Goal: Find specific page/section: Find specific page/section

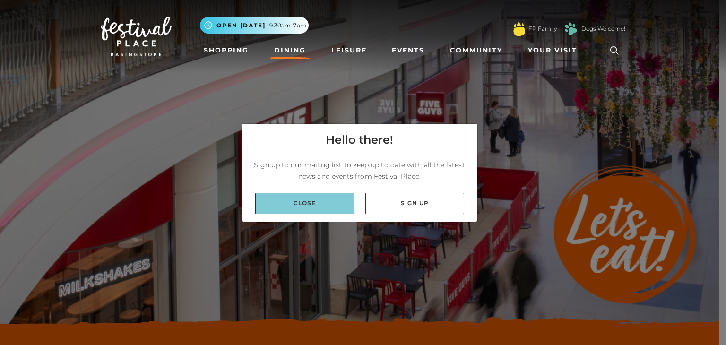
click at [281, 212] on link "Close" at bounding box center [304, 203] width 99 height 21
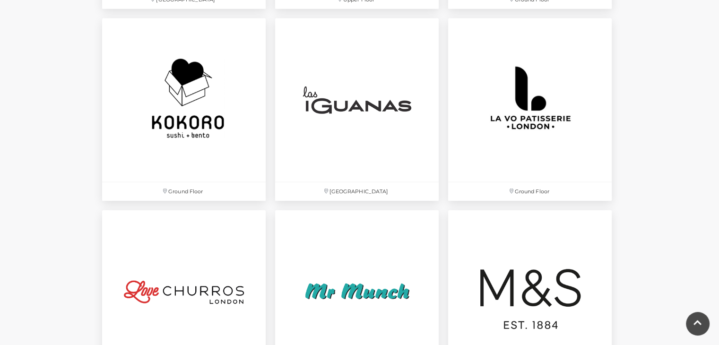
scroll to position [2173, 0]
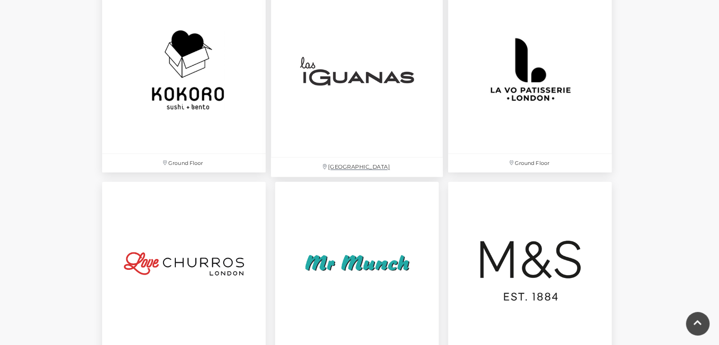
click at [332, 72] on img at bounding box center [357, 71] width 172 height 172
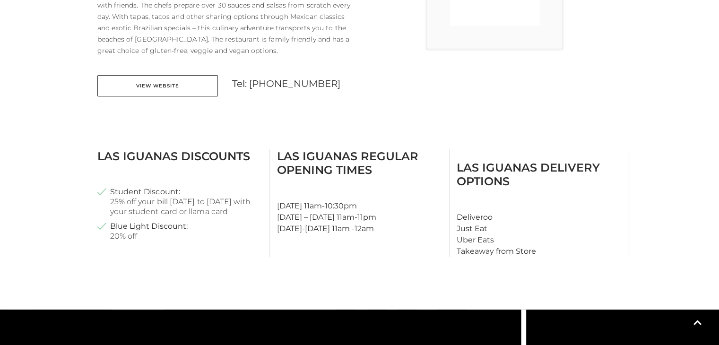
scroll to position [363, 0]
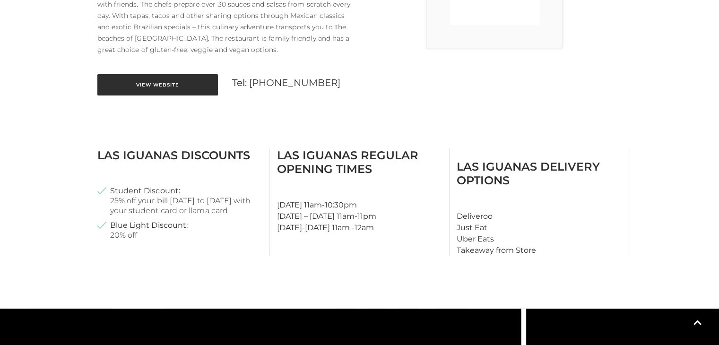
click at [135, 86] on link "View Website" at bounding box center [157, 84] width 120 height 21
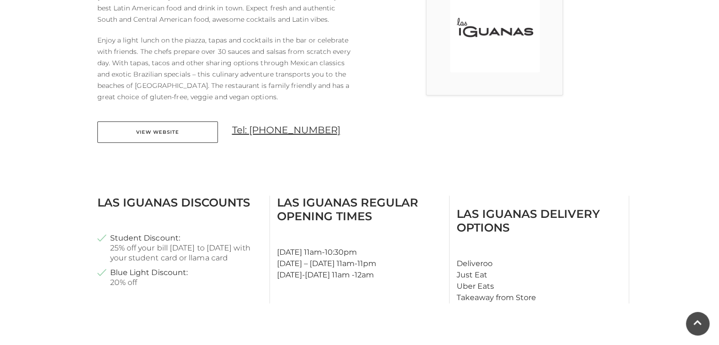
scroll to position [310, 0]
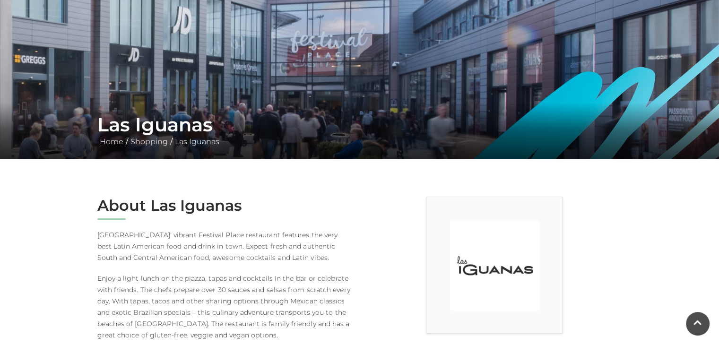
scroll to position [80, 0]
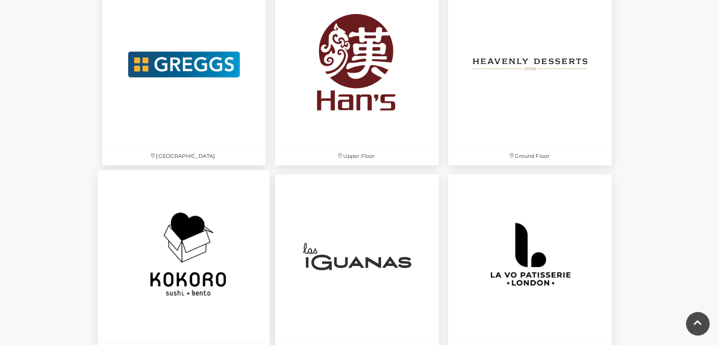
scroll to position [1993, 0]
